Goal: Information Seeking & Learning: Learn about a topic

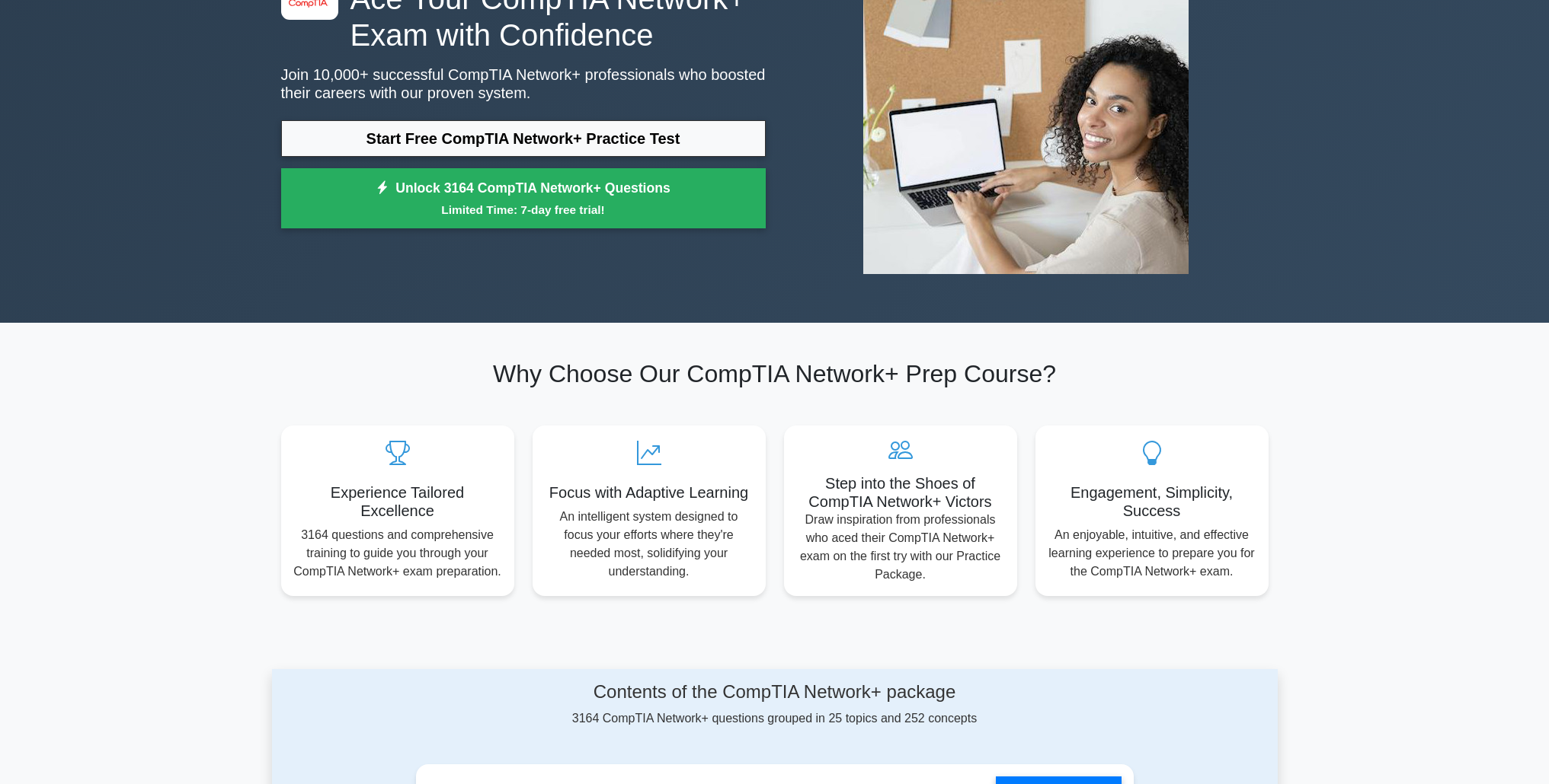
scroll to position [284, 0]
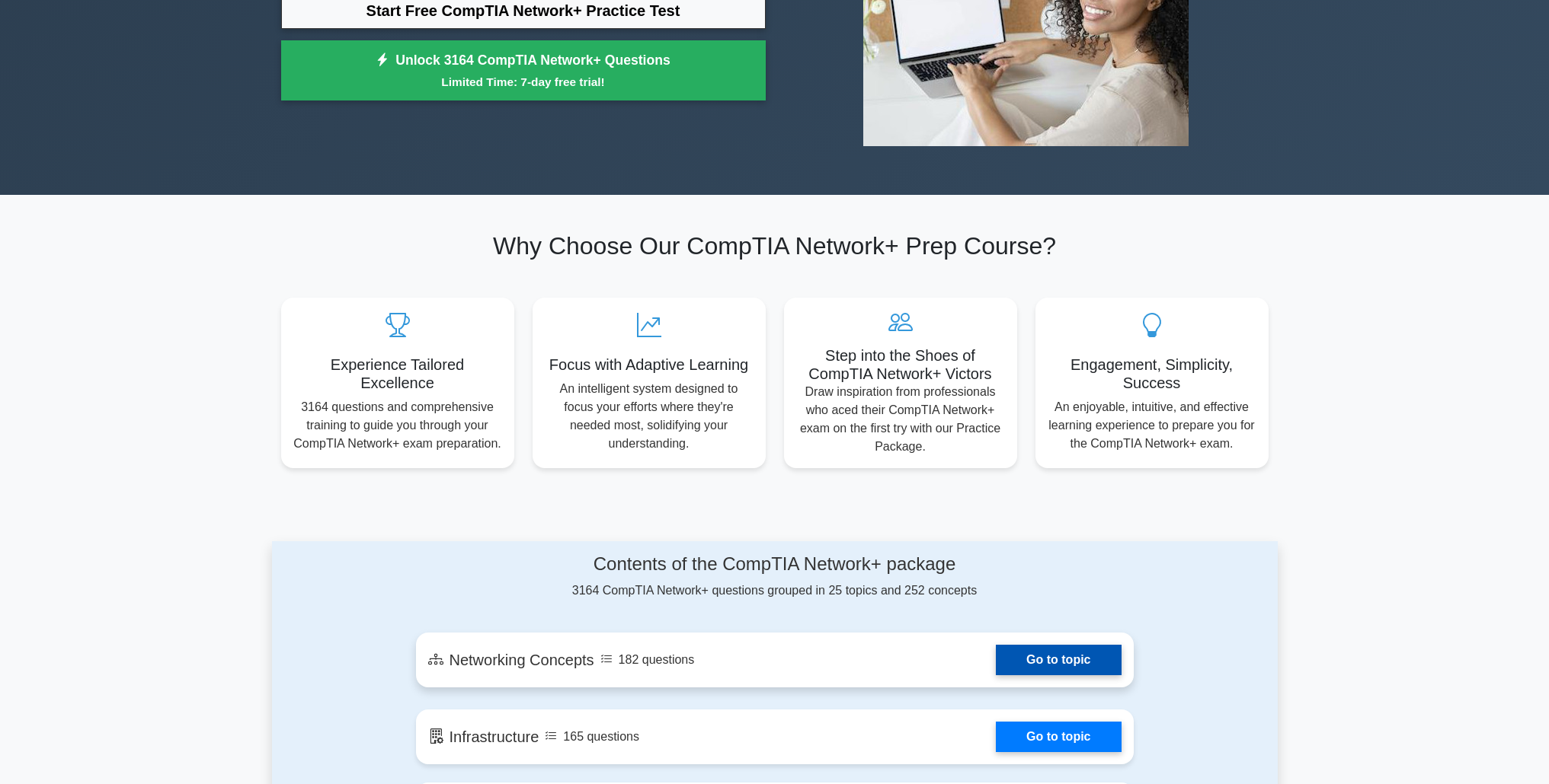
click at [1049, 659] on link "Go to topic" at bounding box center [1058, 660] width 125 height 31
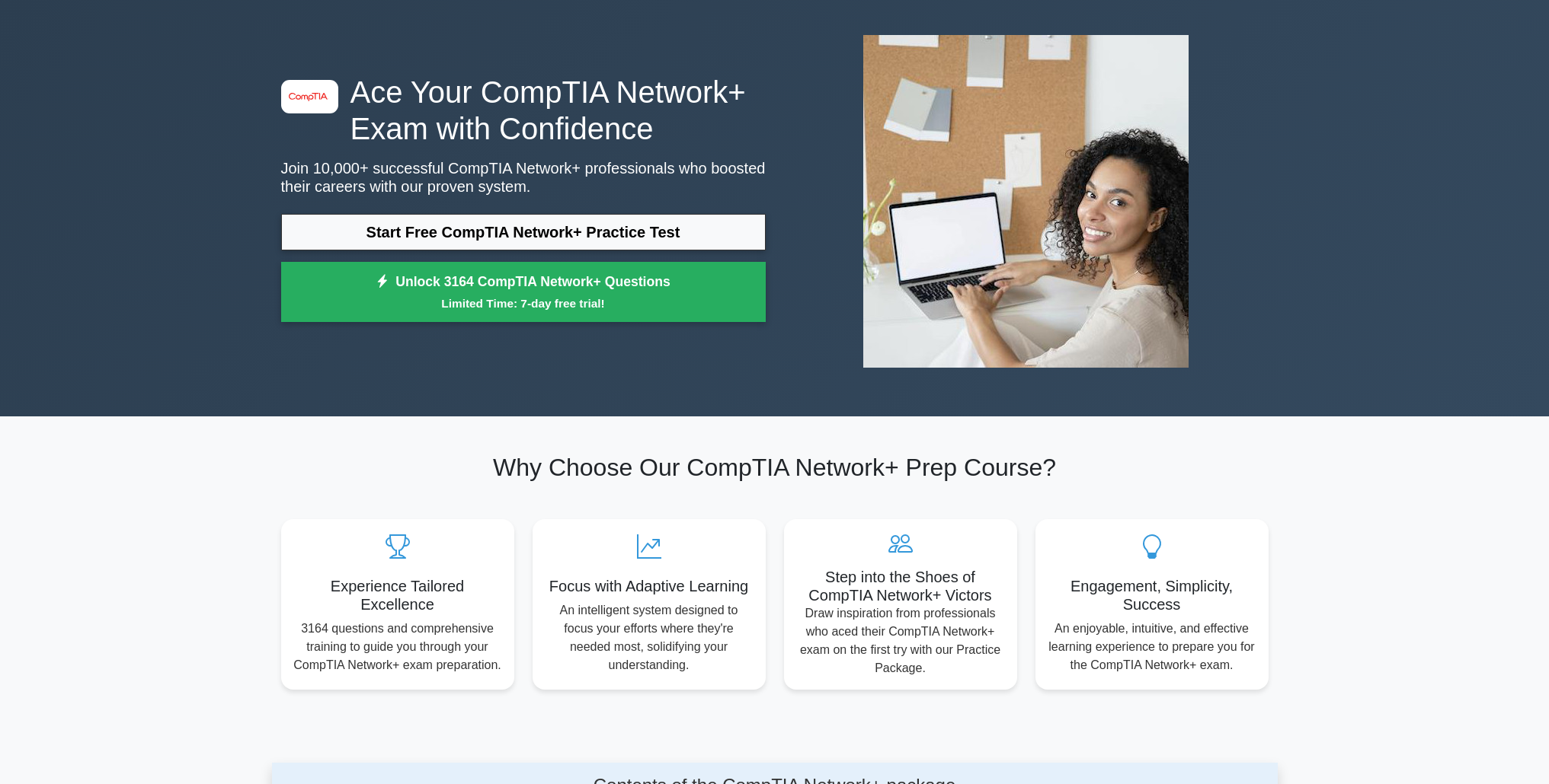
scroll to position [0, 0]
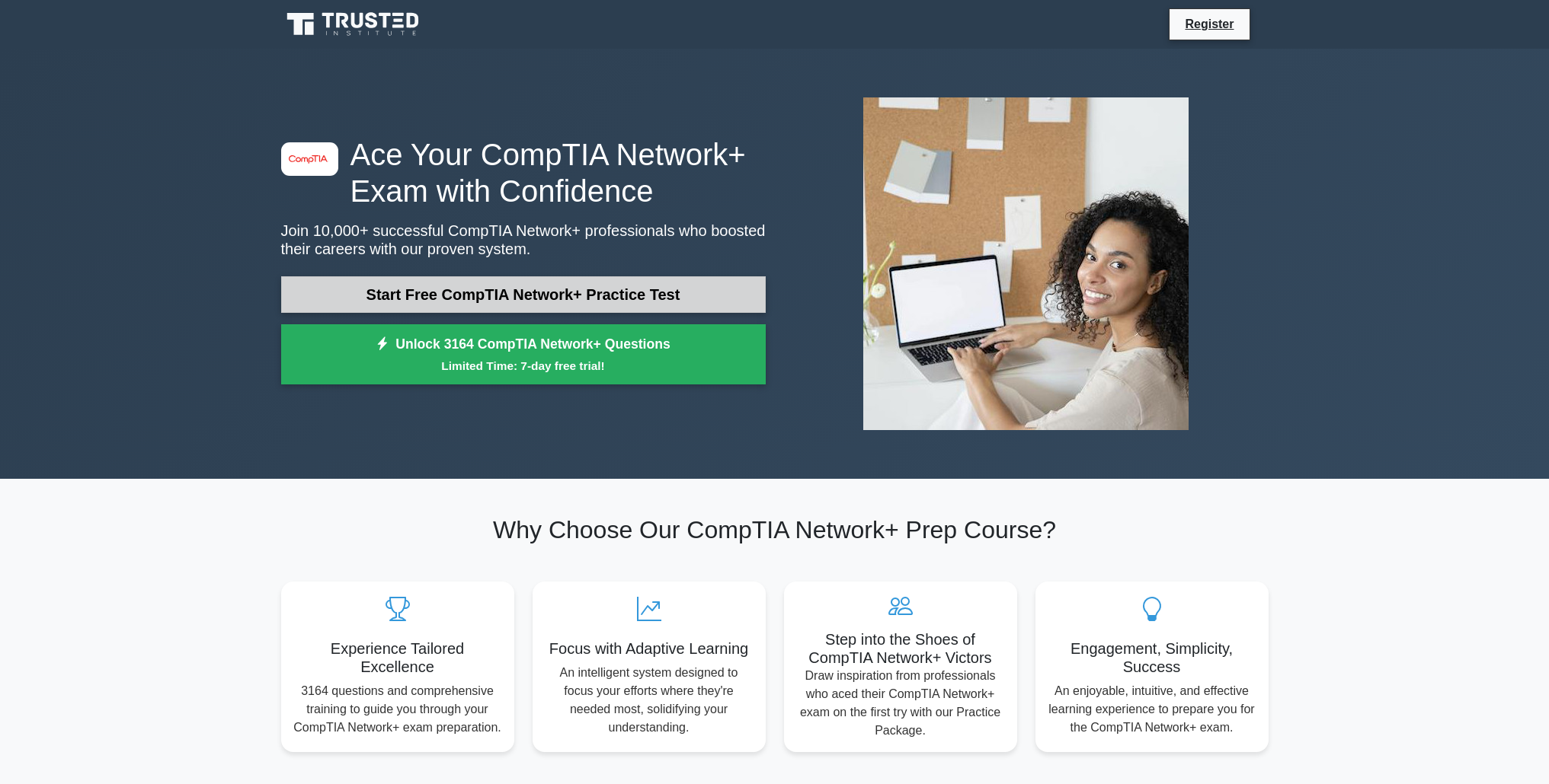
click at [514, 292] on link "Start Free CompTIA Network+ Practice Test" at bounding box center [523, 295] width 484 height 37
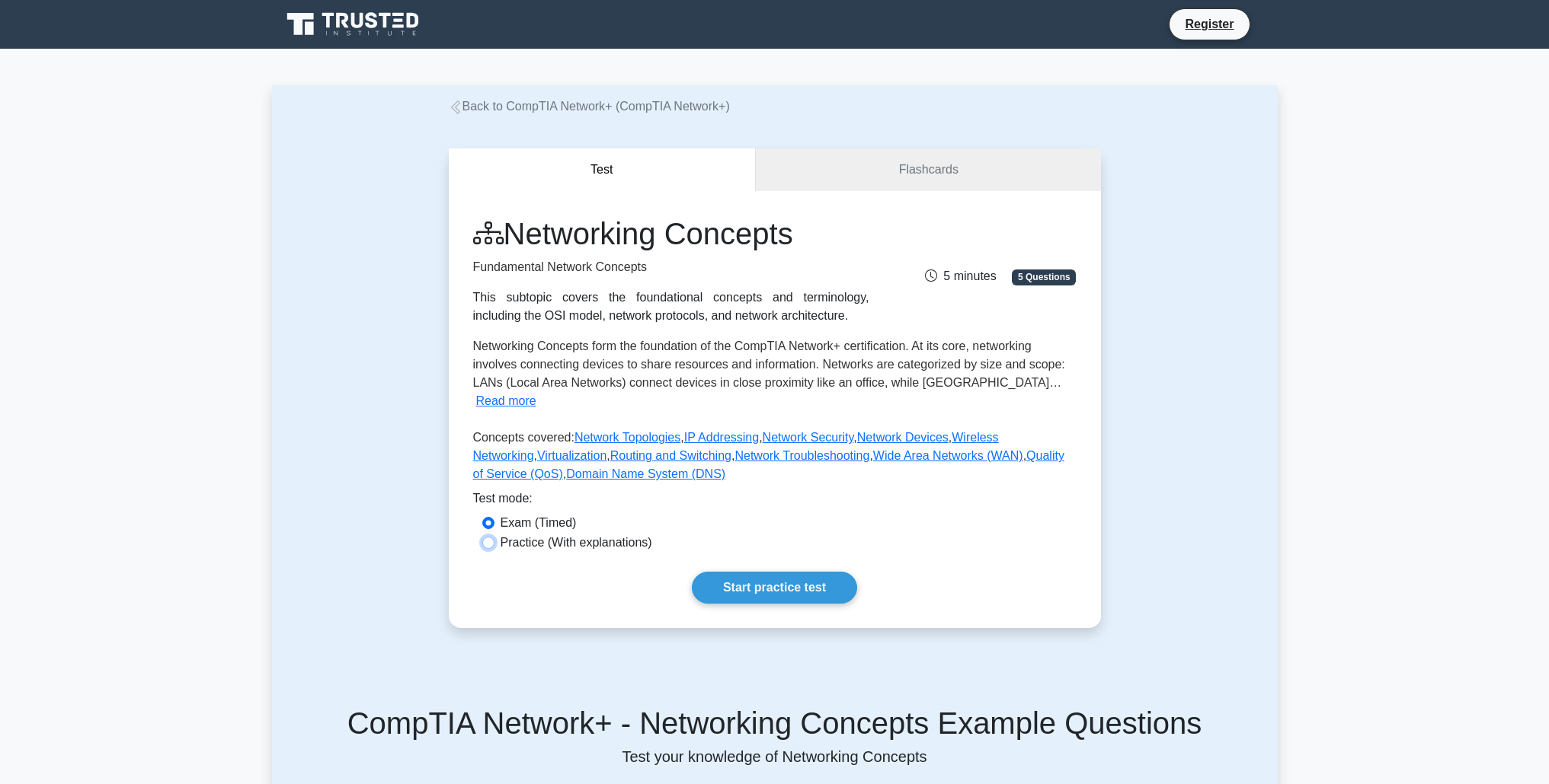
click at [488, 537] on input "Practice (With explanations)" at bounding box center [488, 543] width 12 height 12
radio input "true"
click at [772, 574] on link "Start practice test" at bounding box center [774, 588] width 165 height 32
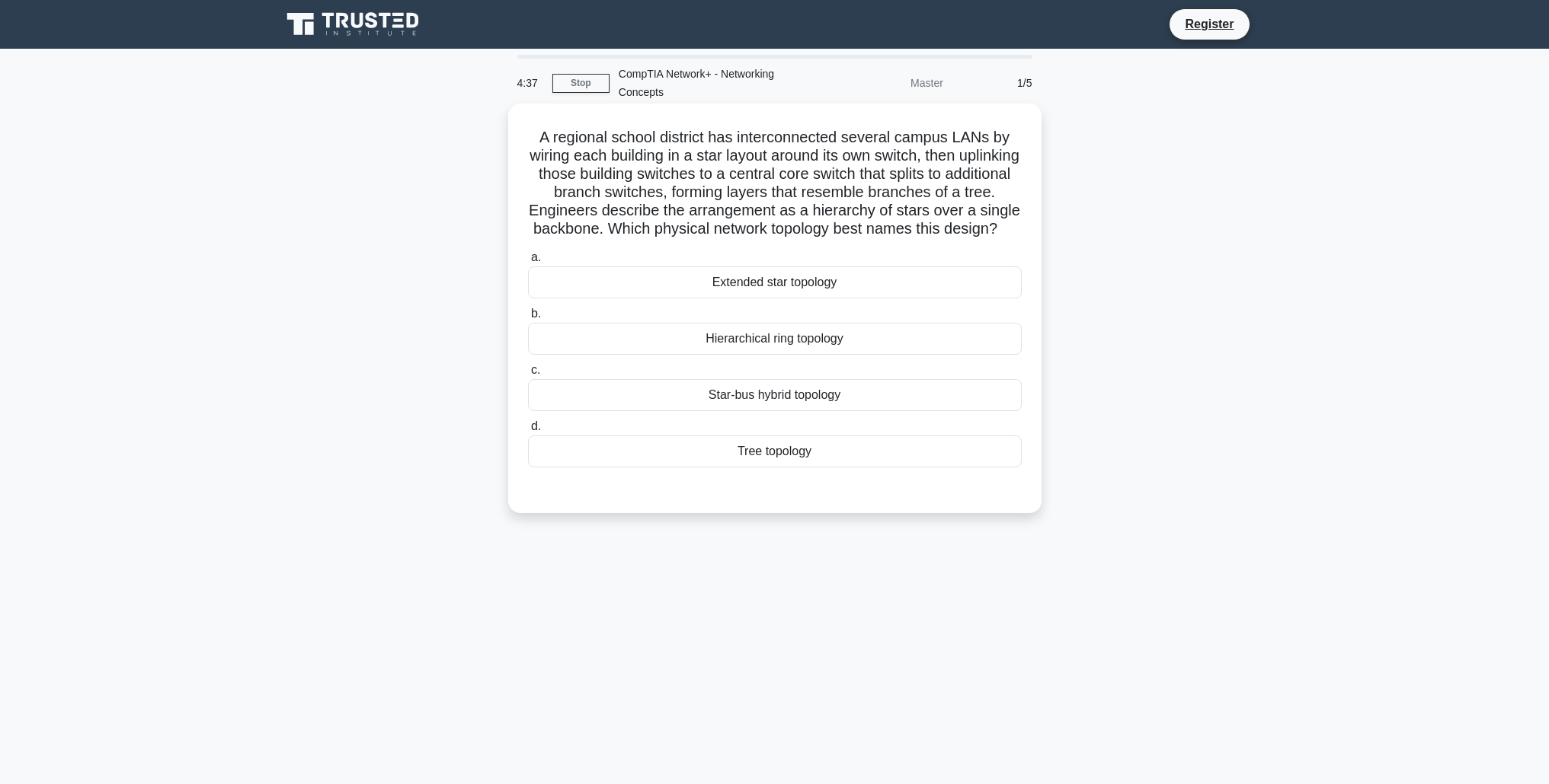
click at [754, 452] on div "Tree topology" at bounding box center [774, 452] width 494 height 32
click at [528, 432] on input "d. Tree topology" at bounding box center [528, 427] width 0 height 10
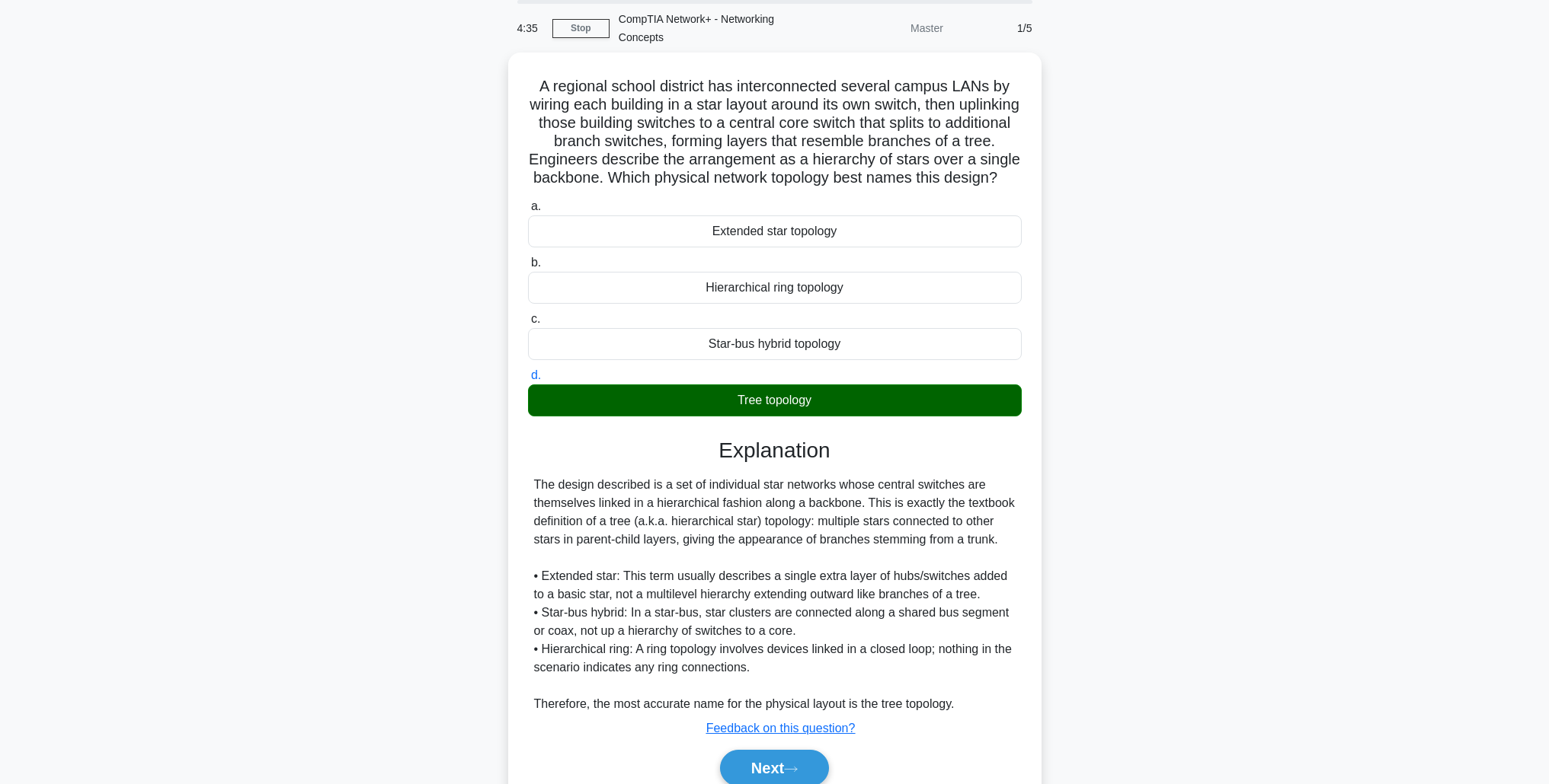
scroll to position [118, 0]
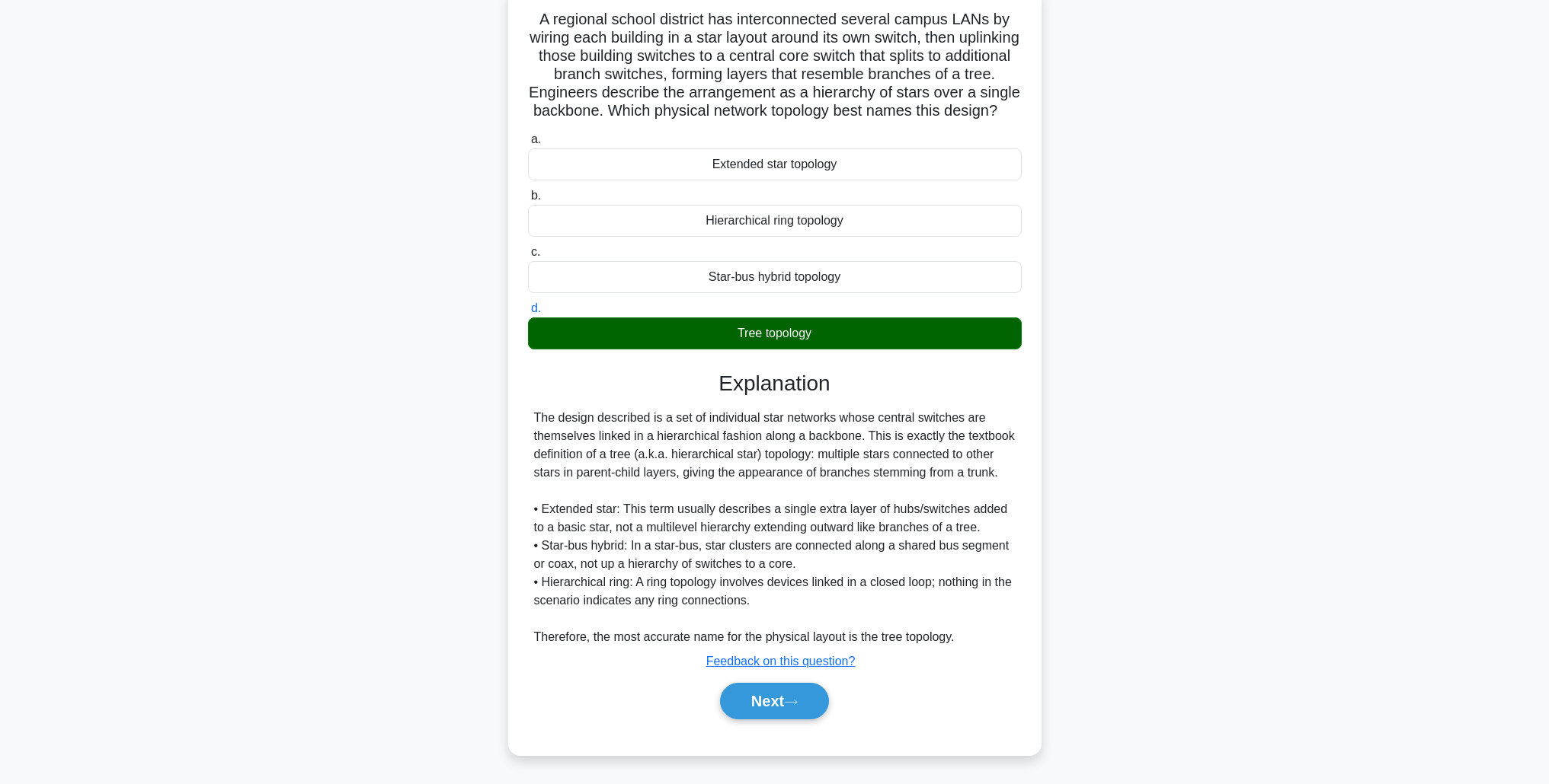
click at [735, 273] on div "Star-bus hybrid topology" at bounding box center [774, 277] width 494 height 32
click at [528, 257] on input "c. Star-bus hybrid topology" at bounding box center [528, 252] width 0 height 10
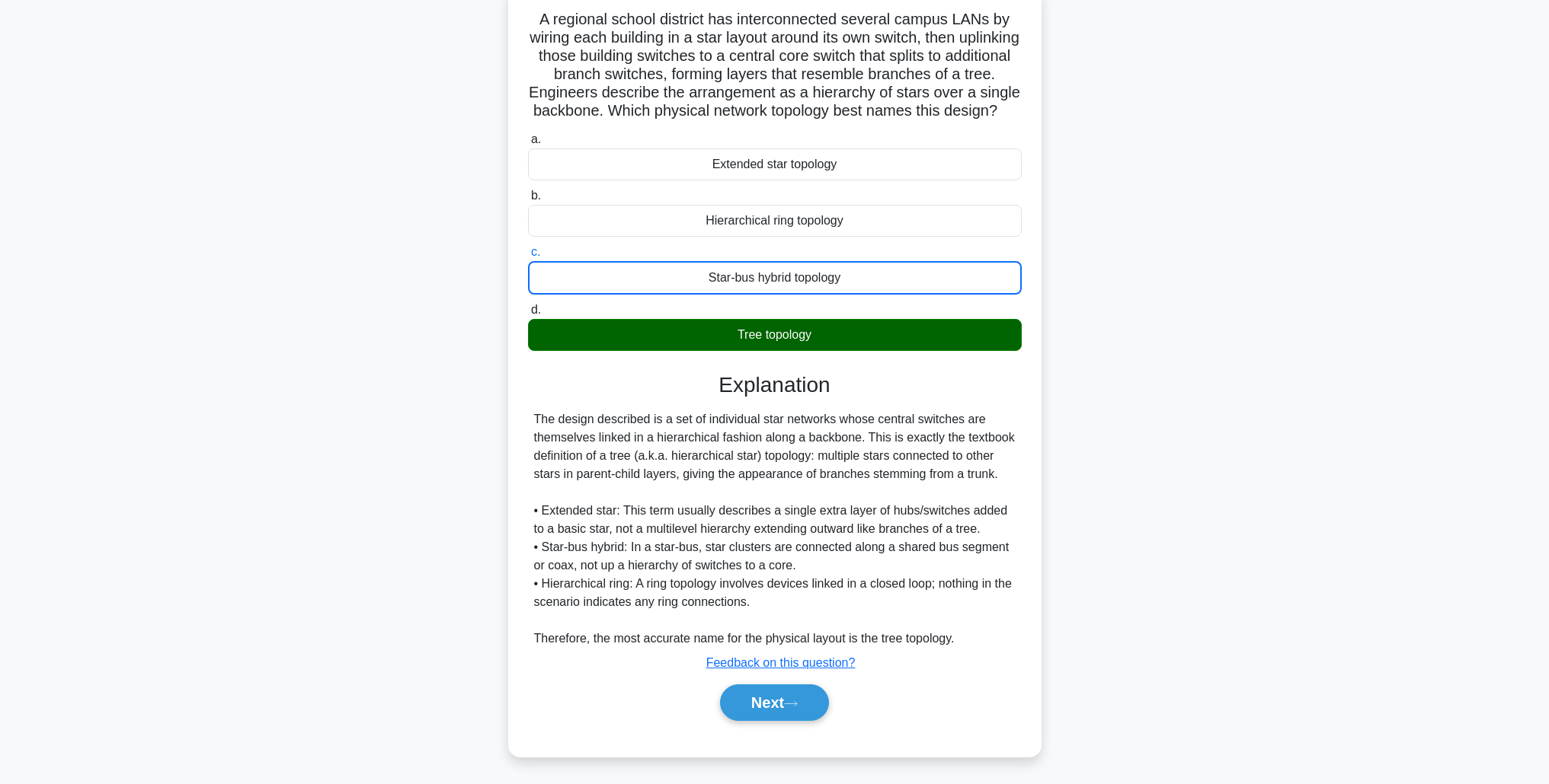
click at [737, 275] on div "Star-bus hybrid topology" at bounding box center [774, 278] width 494 height 34
click at [528, 257] on input "c. Star-bus hybrid topology" at bounding box center [528, 252] width 0 height 10
click at [737, 275] on div "Star-bus hybrid topology" at bounding box center [774, 278] width 494 height 34
click at [528, 257] on input "c. Star-bus hybrid topology" at bounding box center [528, 252] width 0 height 10
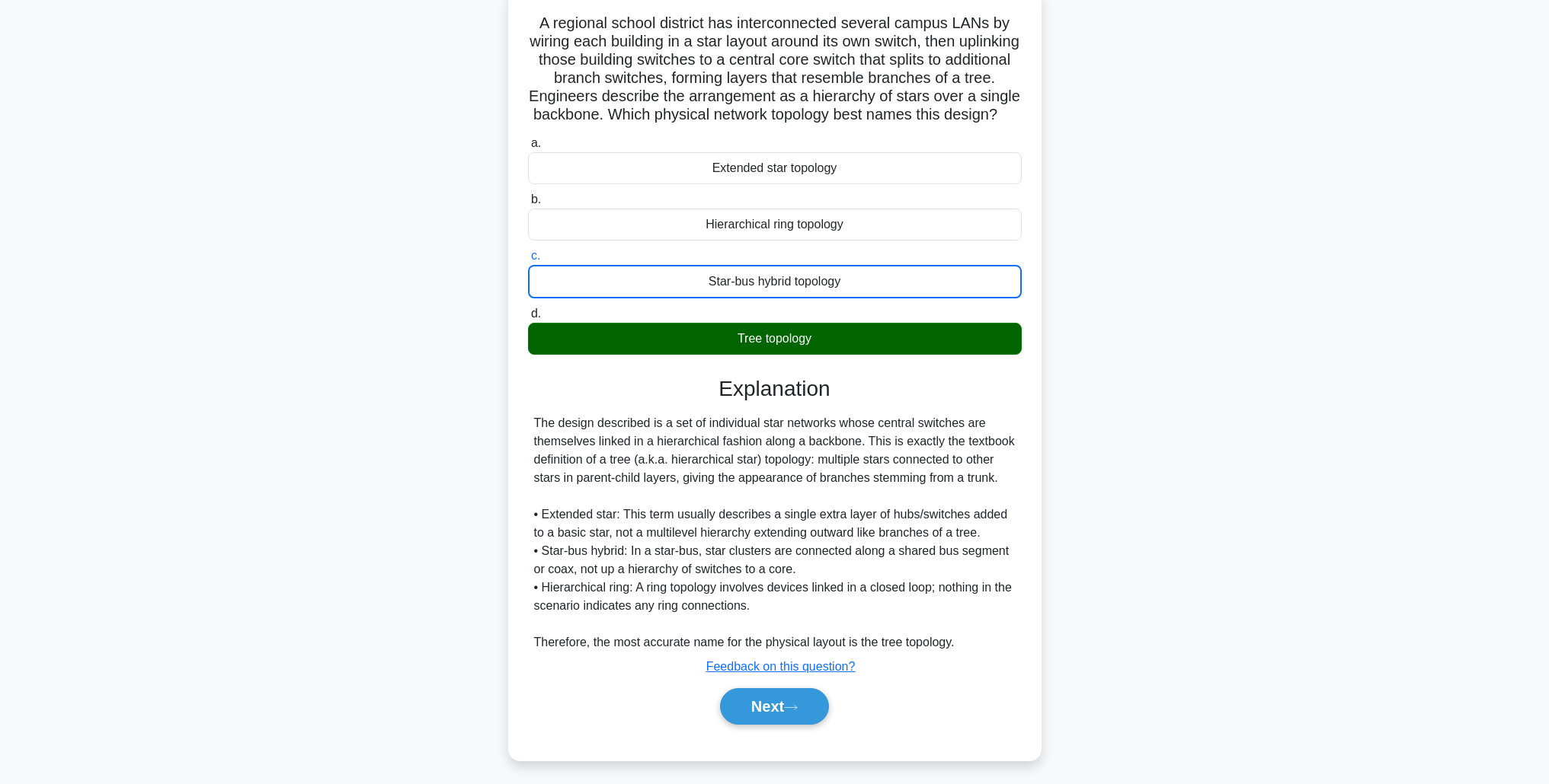
scroll to position [117, 0]
